Goal: Navigation & Orientation: Find specific page/section

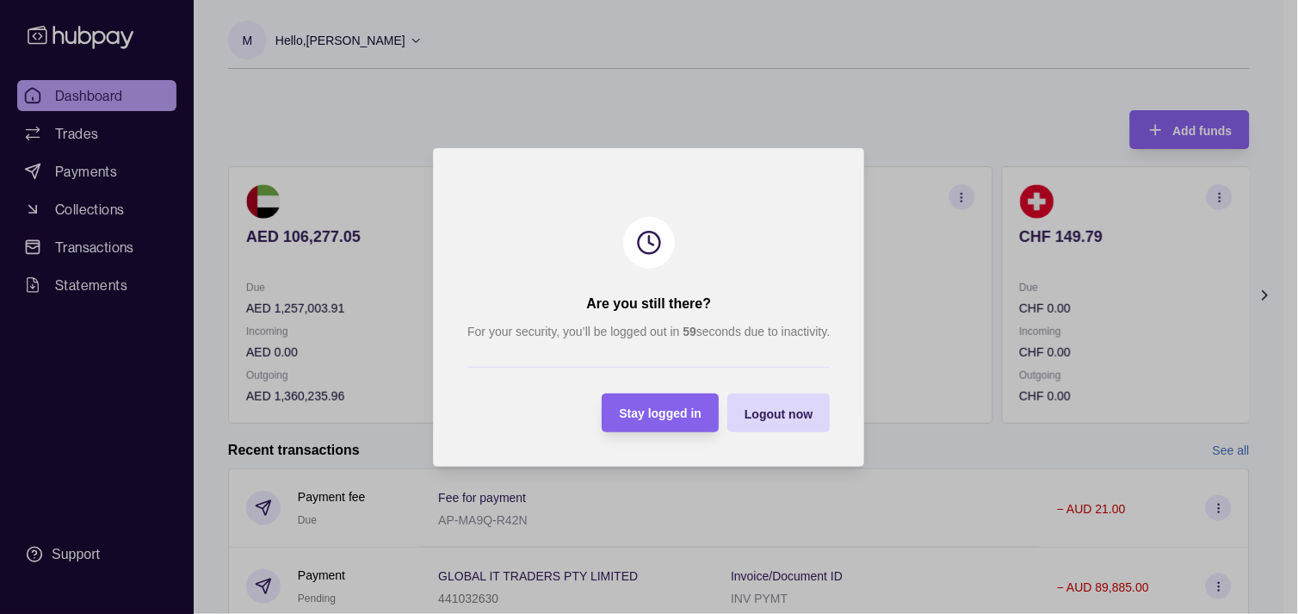
click at [657, 406] on span "Stay logged in" at bounding box center [661, 413] width 83 height 14
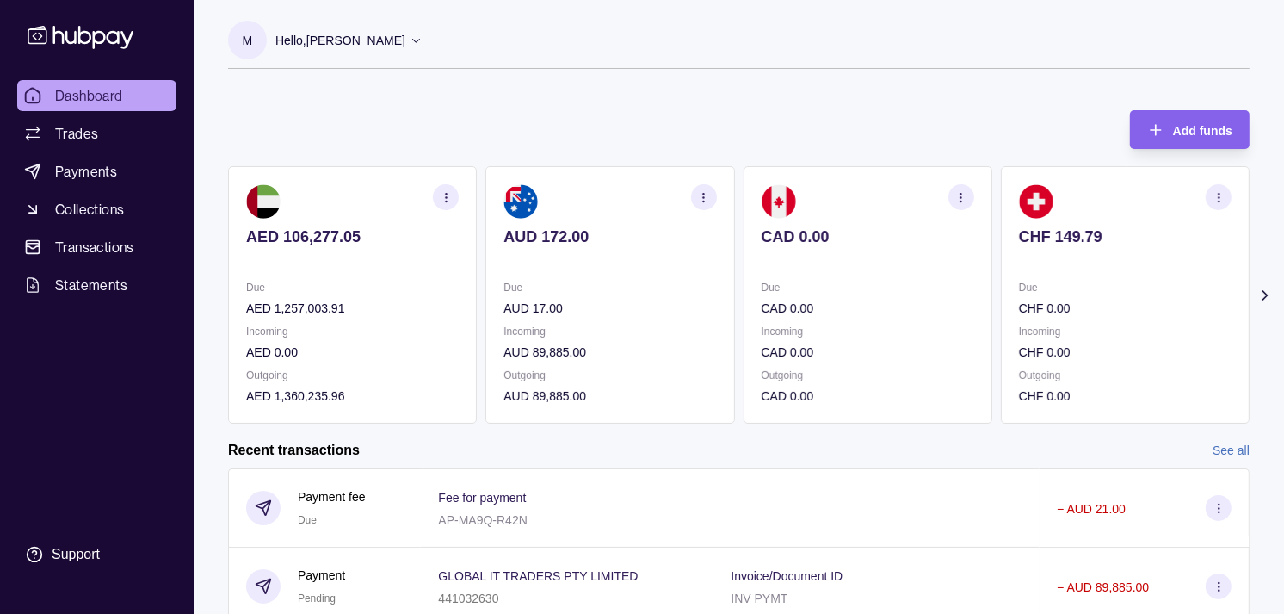
click at [90, 90] on span "Dashboard" at bounding box center [89, 95] width 68 height 21
click at [91, 125] on span "Trades" at bounding box center [76, 133] width 43 height 21
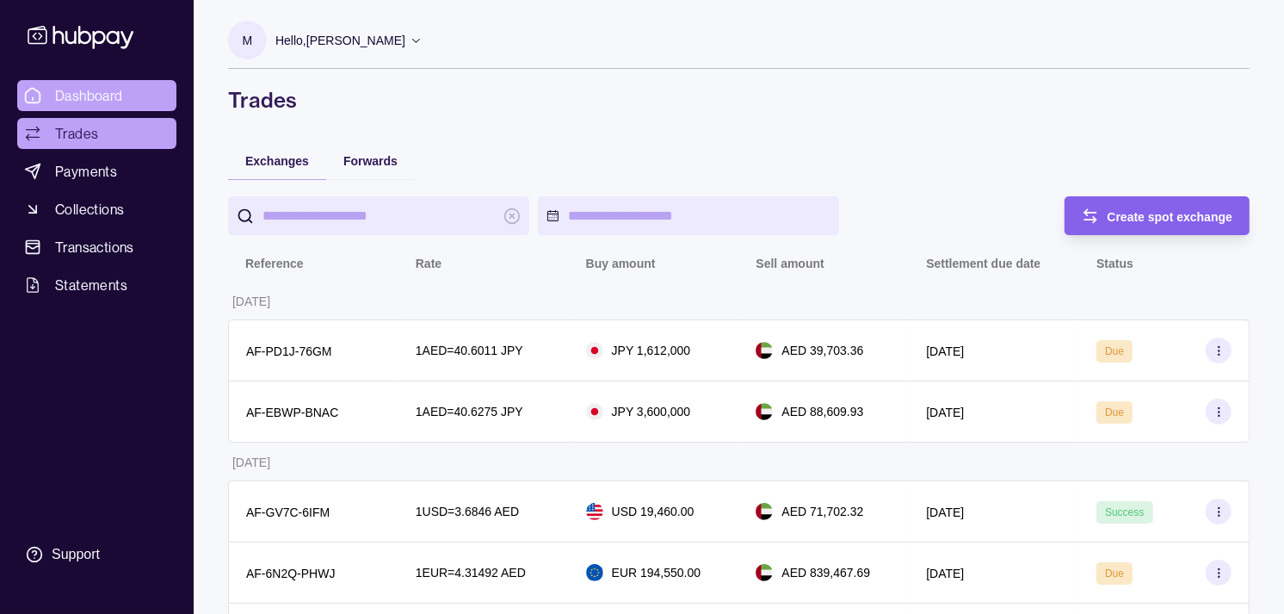
click at [93, 96] on span "Dashboard" at bounding box center [89, 95] width 68 height 21
